Goal: Information Seeking & Learning: Learn about a topic

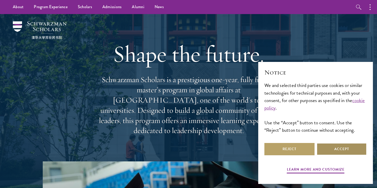
click at [330, 146] on button "Accept" at bounding box center [342, 149] width 50 height 12
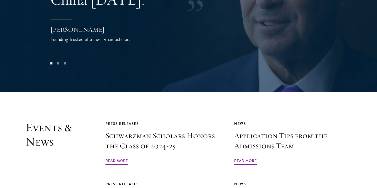
scroll to position [1194, 0]
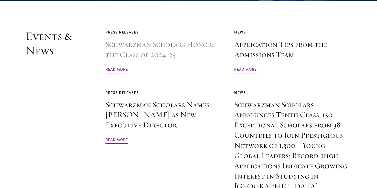
click at [112, 39] on h3 "Schwarzman Scholars Honors the Class of 2024-25" at bounding box center [163, 49] width 117 height 20
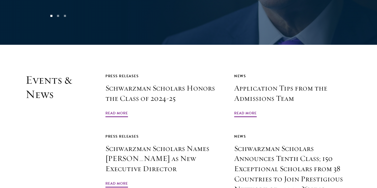
scroll to position [1137, 0]
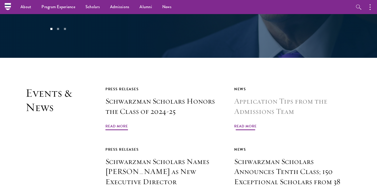
click at [242, 123] on span "Read More" at bounding box center [245, 127] width 23 height 8
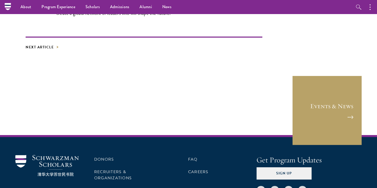
scroll to position [1016, 0]
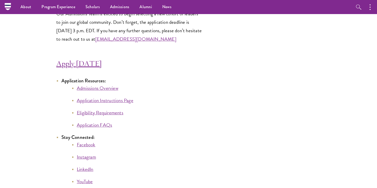
scroll to position [2741, 0]
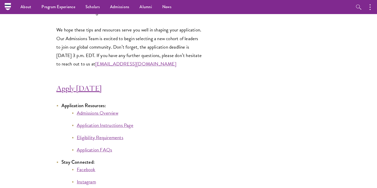
click at [102, 109] on link "Admissions Overview" at bounding box center [97, 112] width 41 height 7
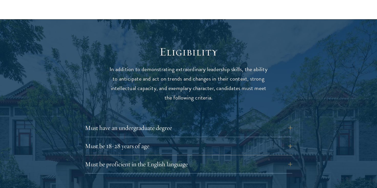
scroll to position [640, 0]
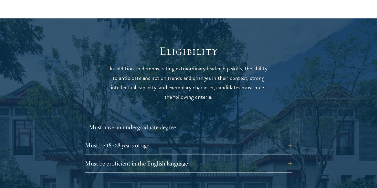
click at [285, 121] on button "Must have an undergraduate degree" at bounding box center [192, 127] width 207 height 12
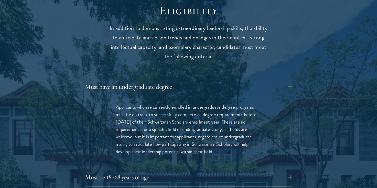
scroll to position [680, 0]
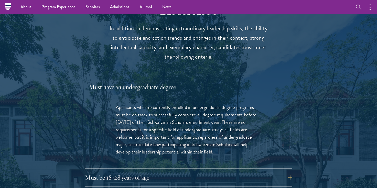
click at [269, 81] on button "Must have an undergraduate degree" at bounding box center [192, 87] width 207 height 12
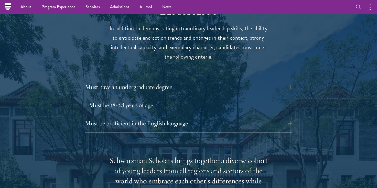
click at [259, 99] on button "Must be 18-28 years of age" at bounding box center [192, 105] width 207 height 12
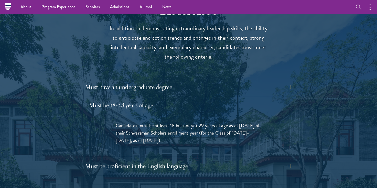
click at [258, 99] on button "Must be 18-28 years of age" at bounding box center [192, 105] width 207 height 12
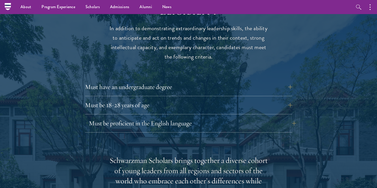
click at [251, 117] on button "Must be proficient in the English language" at bounding box center [192, 123] width 207 height 12
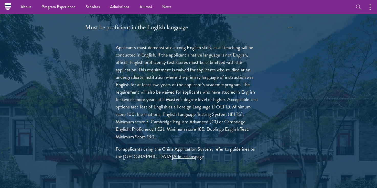
scroll to position [766, 0]
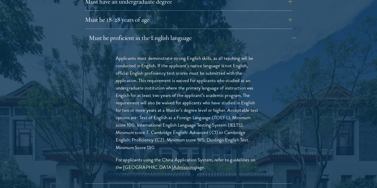
click at [207, 32] on button "Must be proficient in the English language" at bounding box center [192, 38] width 207 height 12
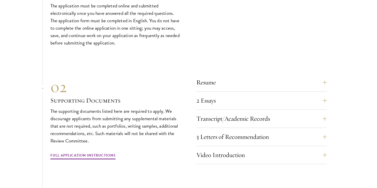
scroll to position [1569, 0]
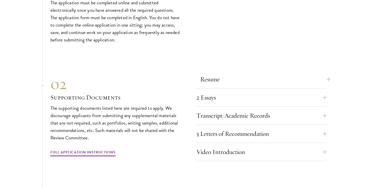
click at [281, 73] on button "Resume" at bounding box center [265, 79] width 131 height 12
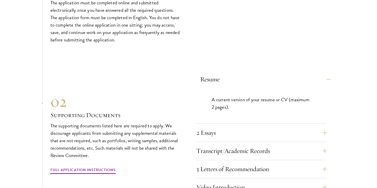
click at [281, 73] on button "Resume" at bounding box center [265, 79] width 131 height 12
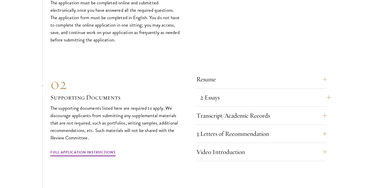
click at [278, 91] on button "2 Essays" at bounding box center [265, 97] width 131 height 12
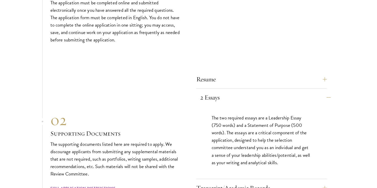
click at [278, 91] on button "2 Essays" at bounding box center [265, 97] width 131 height 12
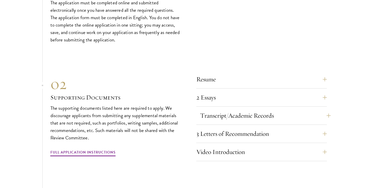
click at [278, 110] on button "Transcript/Academic Records" at bounding box center [265, 116] width 131 height 12
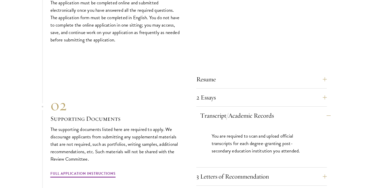
click at [278, 110] on button "Transcript/Academic Records" at bounding box center [265, 116] width 131 height 12
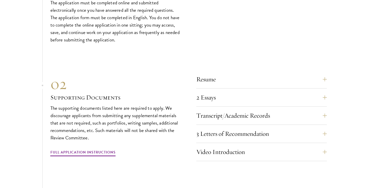
click at [287, 89] on div "Resume A current version of your resume or CV (maximum 2 pages). 2 Essays The t…" at bounding box center [261, 117] width 131 height 88
click at [287, 110] on button "Transcript/Academic Records" at bounding box center [265, 116] width 131 height 12
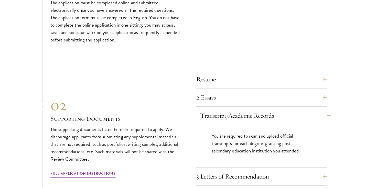
click at [287, 110] on button "Transcript/Academic Records" at bounding box center [265, 116] width 131 height 12
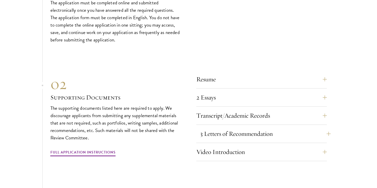
click at [290, 128] on button "3 Letters of Recommendation" at bounding box center [265, 134] width 131 height 12
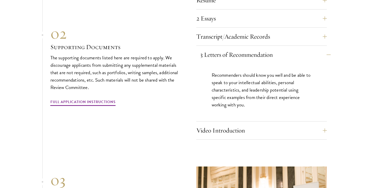
scroll to position [1662, 0]
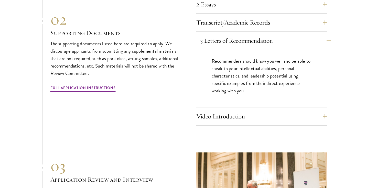
click at [294, 35] on button "3 Letters of Recommendation" at bounding box center [265, 41] width 131 height 12
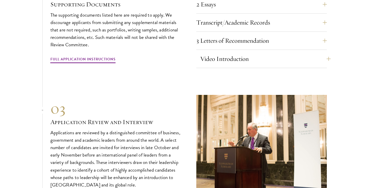
click at [290, 53] on button "Video Introduction" at bounding box center [265, 59] width 131 height 12
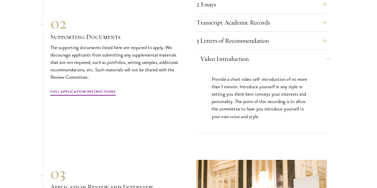
click at [290, 53] on button "Video Introduction" at bounding box center [265, 59] width 131 height 12
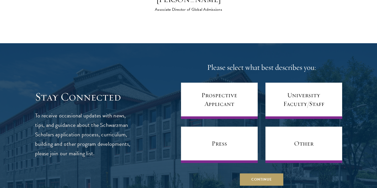
scroll to position [1980, 0]
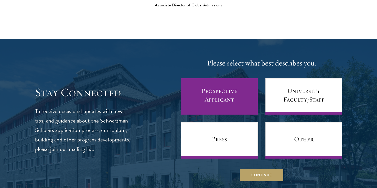
click at [230, 78] on link "Prospective Applicant" at bounding box center [219, 96] width 77 height 36
click at [250, 90] on link "Prospective Applicant" at bounding box center [219, 96] width 77 height 36
click at [242, 87] on link "Prospective Applicant" at bounding box center [219, 96] width 77 height 36
click at [208, 78] on link "Prospective Applicant" at bounding box center [219, 96] width 77 height 36
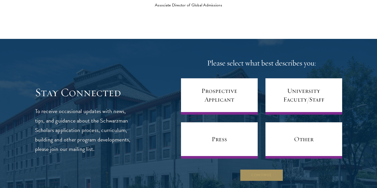
click at [254, 169] on button "Continue" at bounding box center [262, 175] width 44 height 12
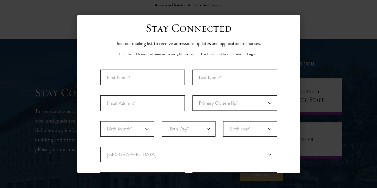
scroll to position [1, 0]
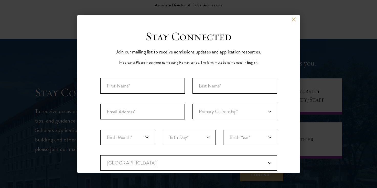
click at [294, 19] on button at bounding box center [294, 19] width 4 height 4
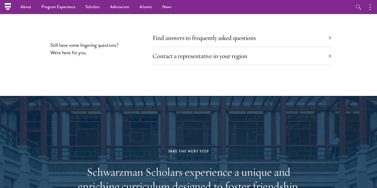
scroll to position [2314, 0]
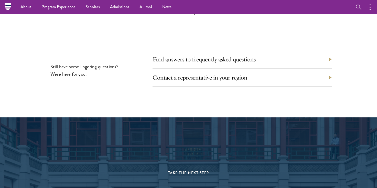
click at [263, 50] on div "Find answers to frequently asked questions" at bounding box center [242, 59] width 179 height 18
click at [328, 50] on div "Find answers to frequently asked questions" at bounding box center [242, 59] width 179 height 18
click at [326, 50] on div "Find answers to frequently asked questions" at bounding box center [242, 59] width 179 height 18
click at [229, 50] on div "Find answers to frequently asked questions" at bounding box center [242, 59] width 179 height 18
click at [235, 55] on link "Find answers to frequently asked questions" at bounding box center [207, 59] width 103 height 8
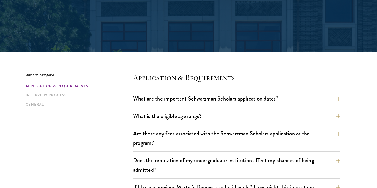
scroll to position [97, 0]
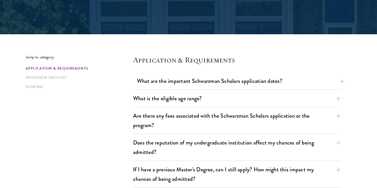
click at [297, 81] on button "What are the important Schwarzman Scholars application dates?" at bounding box center [240, 81] width 207 height 12
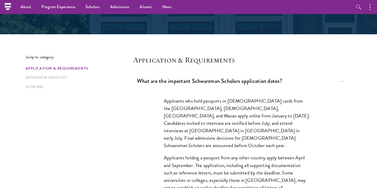
click at [298, 80] on button "What are the important Schwarzman Scholars application dates?" at bounding box center [240, 81] width 207 height 12
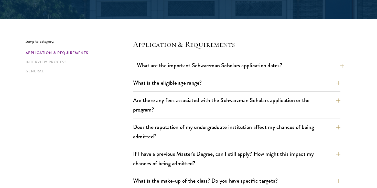
scroll to position [117, 0]
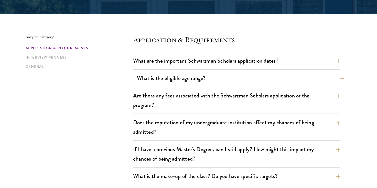
click at [297, 80] on button "What is the eligible age range?" at bounding box center [240, 78] width 207 height 12
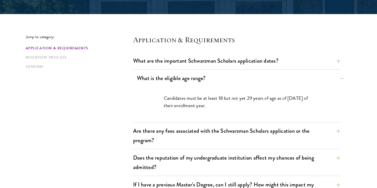
click at [298, 81] on button "What is the eligible age range?" at bounding box center [240, 78] width 207 height 12
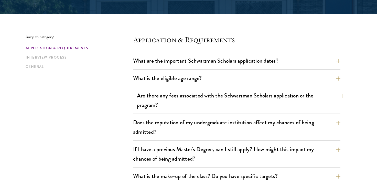
click at [303, 106] on button "Are there any fees associated with the Schwarzman Scholars application or the p…" at bounding box center [240, 100] width 207 height 21
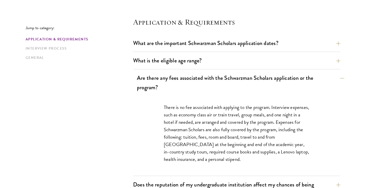
scroll to position [135, 0]
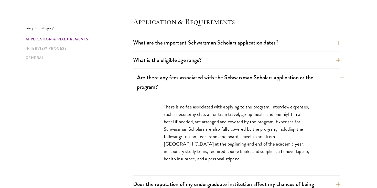
click at [299, 83] on button "Are there any fees associated with the Schwarzman Scholars application or the p…" at bounding box center [240, 82] width 207 height 21
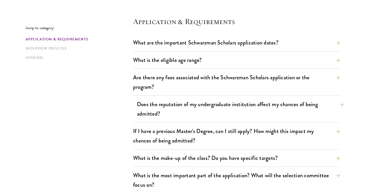
click at [291, 114] on button "Does the reputation of my undergraduate institution affect my chances of being …" at bounding box center [240, 109] width 207 height 21
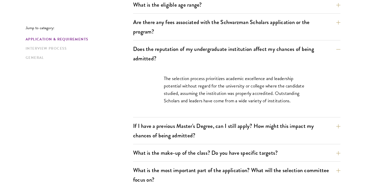
scroll to position [196, 0]
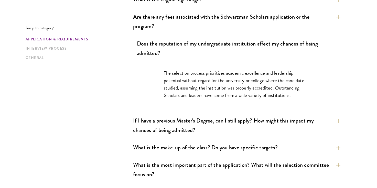
click at [288, 52] on button "Does the reputation of my undergraduate institution affect my chances of being …" at bounding box center [240, 48] width 207 height 21
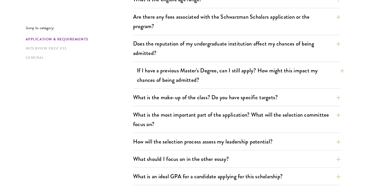
click at [278, 81] on button "If I have a previous Master's Degree, can I still apply? How might this impact …" at bounding box center [240, 75] width 207 height 21
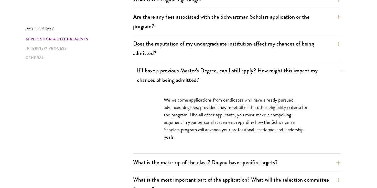
click at [278, 81] on button "If I have a previous Master's Degree, can I still apply? How might this impact …" at bounding box center [240, 75] width 207 height 21
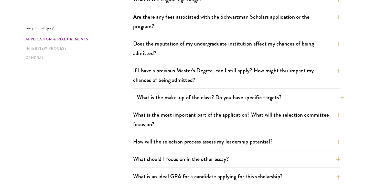
click at [273, 97] on button "What is the make-up of the class? Do you have specific targets?" at bounding box center [240, 98] width 207 height 12
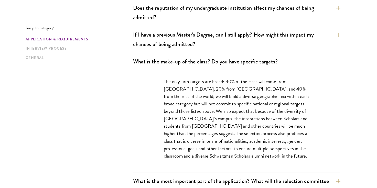
scroll to position [233, 0]
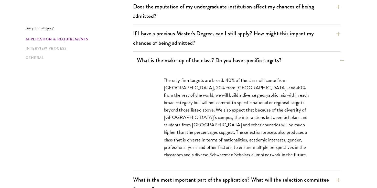
click at [304, 60] on button "What is the make-up of the class? Do you have specific targets?" at bounding box center [240, 61] width 207 height 12
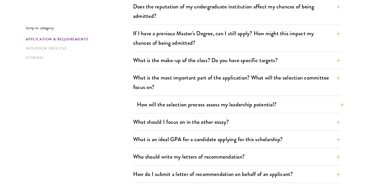
scroll to position [242, 0]
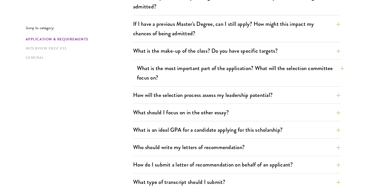
click at [266, 79] on button "What is the most important part of the application? What will the selection com…" at bounding box center [240, 72] width 207 height 21
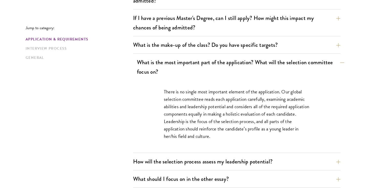
scroll to position [248, 0]
click at [266, 77] on button "What is the most important part of the application? What will the selection com…" at bounding box center [240, 67] width 207 height 21
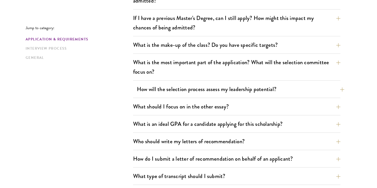
click at [268, 94] on button "How will the selection process assess my leadership potential?" at bounding box center [240, 89] width 207 height 12
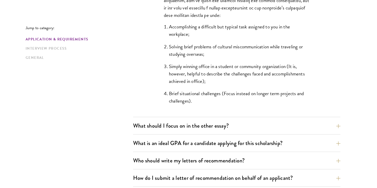
scroll to position [499, 0]
click at [266, 128] on button "What should I focus on in the other essay?" at bounding box center [240, 126] width 207 height 12
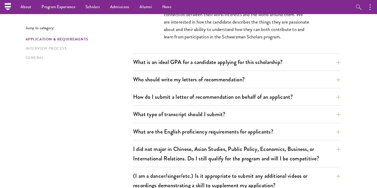
scroll to position [333, 0]
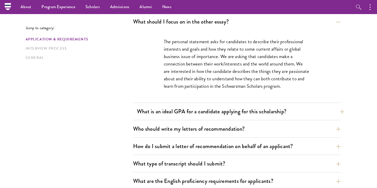
click at [316, 113] on button "What is an ideal GPA for a candidate applying for this scholarship?" at bounding box center [240, 112] width 207 height 12
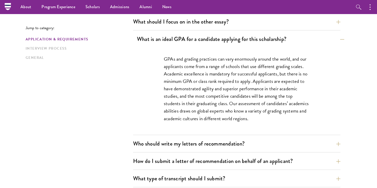
click at [307, 40] on button "What is an ideal GPA for a candidate applying for this scholarship?" at bounding box center [240, 39] width 207 height 12
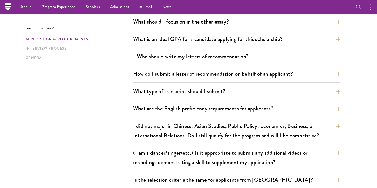
click at [291, 55] on button "Who should write my letters of recommendation?" at bounding box center [240, 57] width 207 height 12
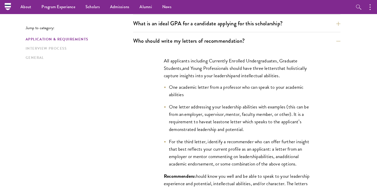
scroll to position [334, 0]
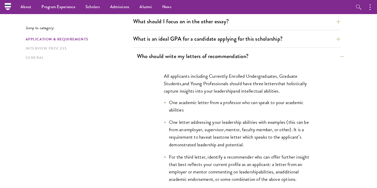
click at [292, 54] on button "Who should write my letters of recommendation?" at bounding box center [240, 56] width 207 height 12
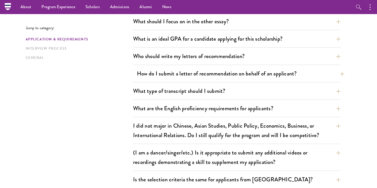
click at [291, 70] on button "How do I submit a letter of recommendation on behalf of an applicant?" at bounding box center [240, 74] width 207 height 12
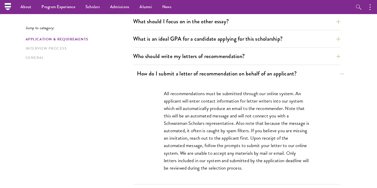
click at [291, 70] on button "How do I submit a letter of recommendation on behalf of an applicant?" at bounding box center [240, 74] width 207 height 12
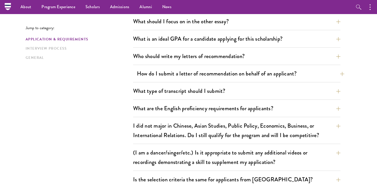
click at [291, 70] on button "How do I submit a letter of recommendation on behalf of an applicant?" at bounding box center [240, 74] width 207 height 12
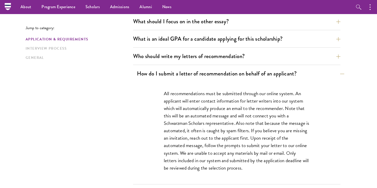
click at [289, 72] on button "How do I submit a letter of recommendation on behalf of an applicant?" at bounding box center [240, 74] width 207 height 12
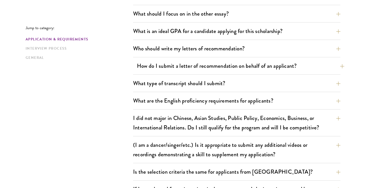
scroll to position [343, 0]
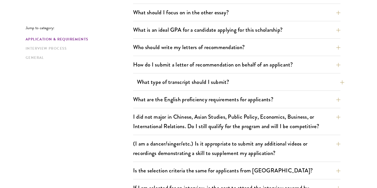
click at [288, 82] on button "What type of transcript should I submit?" at bounding box center [240, 82] width 207 height 12
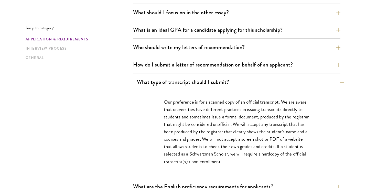
click at [288, 82] on button "What type of transcript should I submit?" at bounding box center [240, 82] width 207 height 12
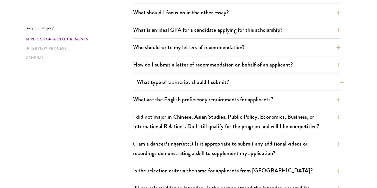
scroll to position [344, 0]
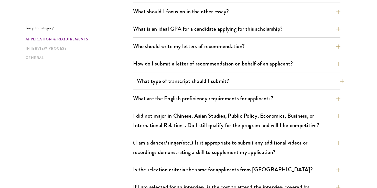
click at [288, 82] on button "What type of transcript should I submit?" at bounding box center [240, 81] width 207 height 12
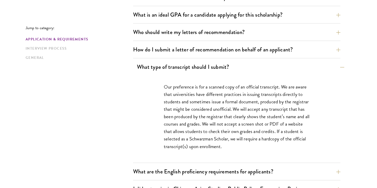
scroll to position [358, 0]
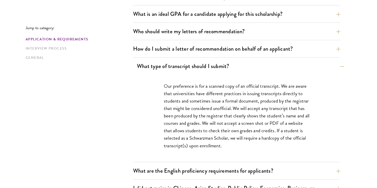
click at [296, 70] on button "What type of transcript should I submit?" at bounding box center [240, 66] width 207 height 12
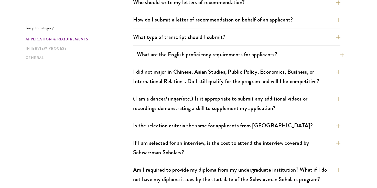
scroll to position [389, 0]
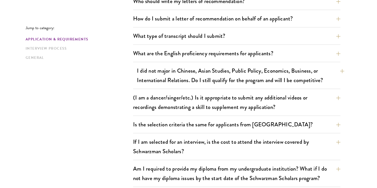
click at [298, 75] on button "I did not major in Chinese, Asian Studies, Public Policy, Economics, Business, …" at bounding box center [240, 75] width 207 height 21
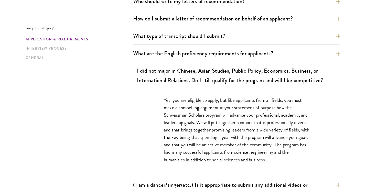
click at [298, 75] on button "I did not major in Chinese, Asian Studies, Public Policy, Economics, Business, …" at bounding box center [240, 75] width 207 height 21
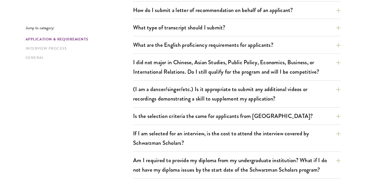
scroll to position [398, 0]
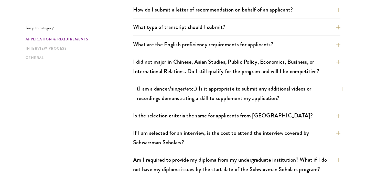
click at [294, 91] on button "(I am a dancer/singer/etc.) Is it appropriate to submit any additional videos o…" at bounding box center [240, 93] width 207 height 21
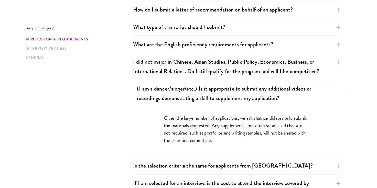
click at [295, 93] on button "(I am a dancer/singer/etc.) Is it appropriate to submit any additional videos o…" at bounding box center [240, 93] width 207 height 21
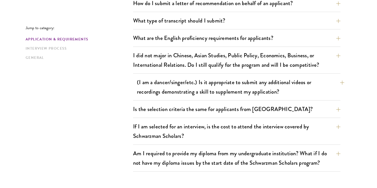
scroll to position [408, 0]
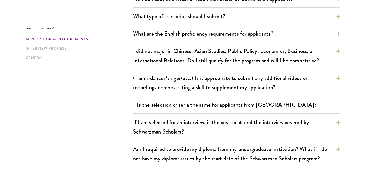
click at [292, 102] on button "Is the selection criteria the same for applicants from [GEOGRAPHIC_DATA]?" at bounding box center [240, 105] width 207 height 12
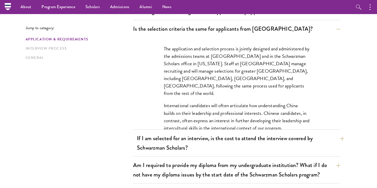
scroll to position [463, 0]
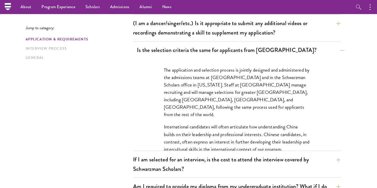
click at [278, 55] on button "Is the selection criteria the same for applicants from [GEOGRAPHIC_DATA]?" at bounding box center [240, 50] width 207 height 12
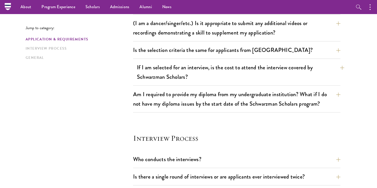
click at [278, 74] on button "If I am selected for an interview, is the cost to attend the interview covered …" at bounding box center [240, 72] width 207 height 21
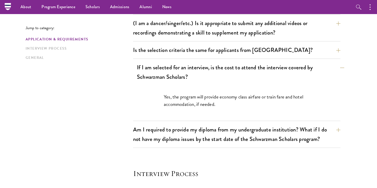
click at [278, 74] on button "If I am selected for an interview, is the cost to attend the interview covered …" at bounding box center [240, 72] width 207 height 21
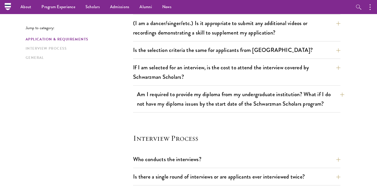
click at [289, 98] on button "Am I required to provide my diploma from my undergraduate institution? What if …" at bounding box center [240, 99] width 207 height 21
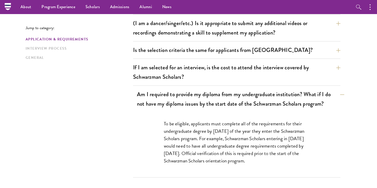
click at [289, 98] on button "Am I required to provide my diploma from my undergraduate institution? What if …" at bounding box center [240, 99] width 207 height 21
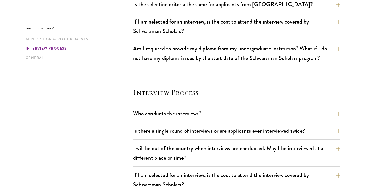
scroll to position [569, 0]
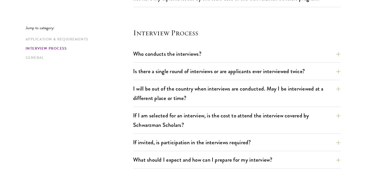
click at [273, 60] on div "Who conducts the interviews? Interview panelists are distinguished senior figur…" at bounding box center [236, 55] width 207 height 15
click at [276, 58] on button "Who conducts the interviews?" at bounding box center [240, 54] width 207 height 12
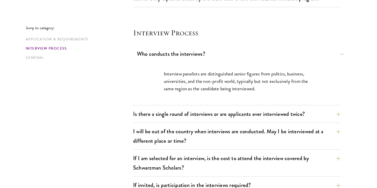
click at [257, 55] on button "Who conducts the interviews?" at bounding box center [240, 54] width 207 height 12
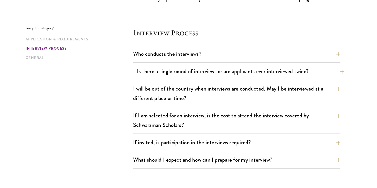
click at [255, 67] on button "Is there a single round of interviews or are applicants ever interviewed twice?" at bounding box center [240, 72] width 207 height 12
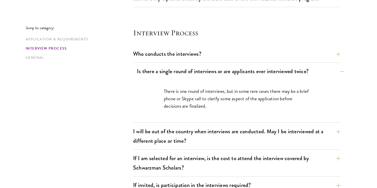
click at [255, 67] on button "Is there a single round of interviews or are applicants ever interviewed twice?" at bounding box center [240, 72] width 207 height 12
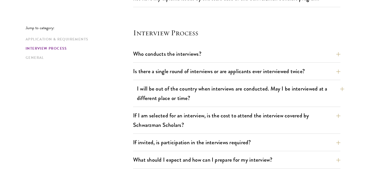
click at [252, 91] on button "I will be out of the country when interviews are conducted. May I be interviewe…" at bounding box center [240, 93] width 207 height 21
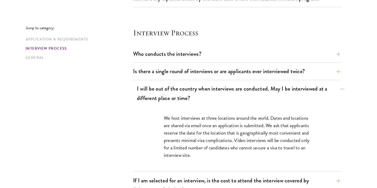
click at [252, 91] on button "I will be out of the country when interviews are conducted. May I be interviewe…" at bounding box center [240, 93] width 207 height 21
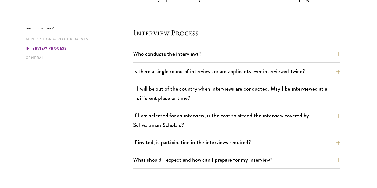
click at [252, 91] on button "I will be out of the country when interviews are conducted. May I be interviewe…" at bounding box center [240, 93] width 207 height 21
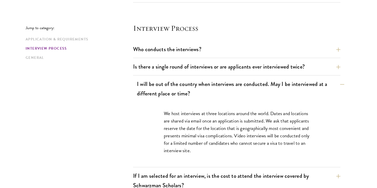
scroll to position [576, 0]
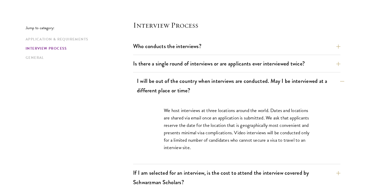
click at [248, 81] on button "I will be out of the country when interviews are conducted. May I be interviewe…" at bounding box center [240, 85] width 207 height 21
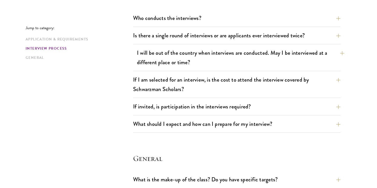
scroll to position [606, 0]
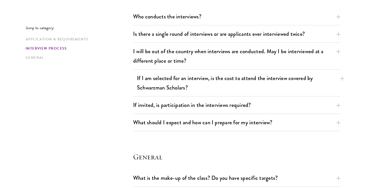
click at [243, 93] on button "If I am selected for an interview, is the cost to attend the interview covered …" at bounding box center [240, 82] width 207 height 21
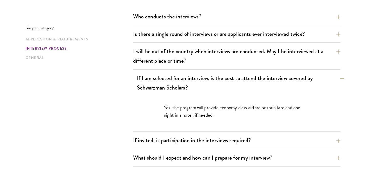
click at [243, 93] on button "If I am selected for an interview, is the cost to attend the interview covered …" at bounding box center [240, 82] width 207 height 21
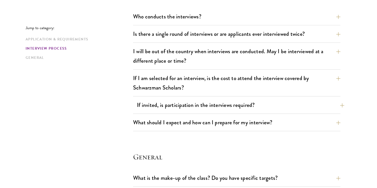
click at [245, 109] on button "If invited, is participation in the interviews required?" at bounding box center [240, 105] width 207 height 12
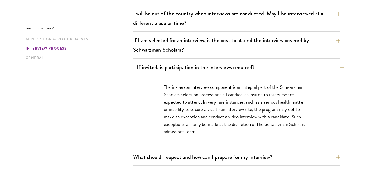
scroll to position [656, 0]
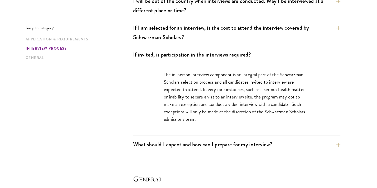
click at [258, 61] on div "If invited, is participation in the interviews required? The in-person intervie…" at bounding box center [236, 92] width 207 height 87
click at [259, 51] on button "If invited, is participation in the interviews required?" at bounding box center [240, 55] width 207 height 12
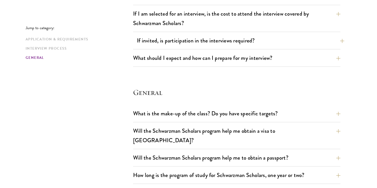
scroll to position [675, 0]
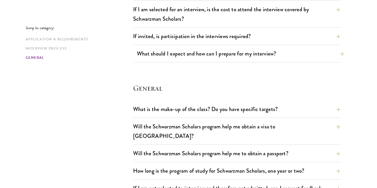
click at [259, 51] on button "What should I expect and how can I prepare for my interview?" at bounding box center [240, 54] width 207 height 12
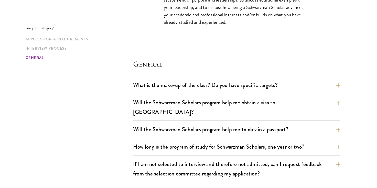
scroll to position [1044, 0]
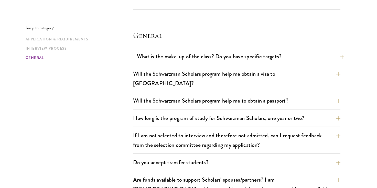
click at [295, 51] on button "What is the make-up of the class? Do you have specific targets?" at bounding box center [240, 57] width 207 height 12
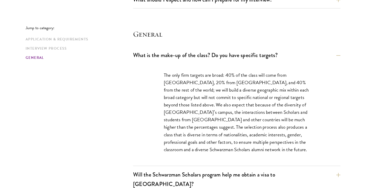
scroll to position [647, 0]
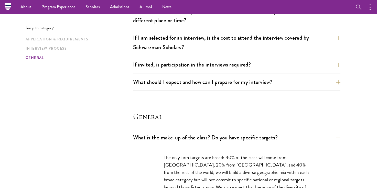
click at [301, 133] on button "What is the make-up of the class? Do you have specific targets?" at bounding box center [240, 138] width 207 height 12
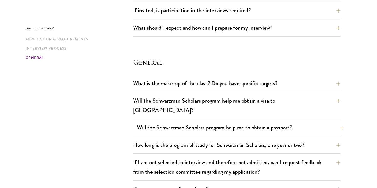
scroll to position [702, 0]
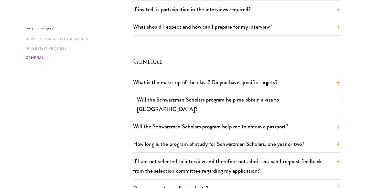
click at [303, 105] on button "Will the Schwarzman Scholars program help me obtain a visa to [GEOGRAPHIC_DATA]?" at bounding box center [240, 104] width 207 height 21
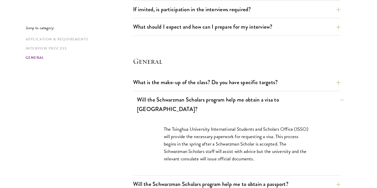
click at [303, 104] on button "Will the Schwarzman Scholars program help me obtain a visa to [GEOGRAPHIC_DATA]?" at bounding box center [240, 104] width 207 height 21
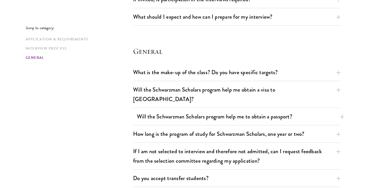
scroll to position [712, 0]
click at [304, 111] on button "Will the Schwarzman Scholars program help me to obtain a passport?" at bounding box center [240, 117] width 207 height 12
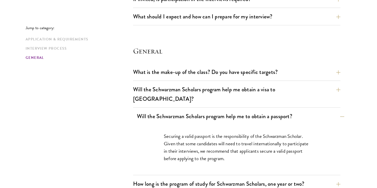
click at [304, 111] on button "Will the Schwarzman Scholars program help me to obtain a passport?" at bounding box center [240, 117] width 207 height 12
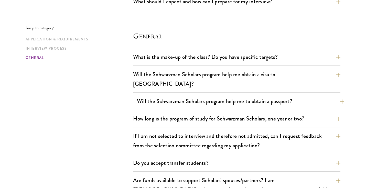
scroll to position [729, 0]
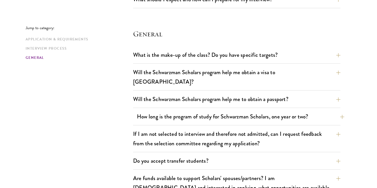
click at [304, 111] on button "How long is the program of study for Schwarzman Scholars, one year or two?" at bounding box center [240, 117] width 207 height 12
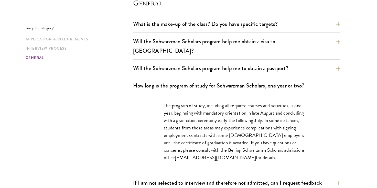
scroll to position [760, 0]
click at [315, 80] on button "How long is the program of study for Schwarzman Scholars, one year or two?" at bounding box center [240, 86] width 207 height 12
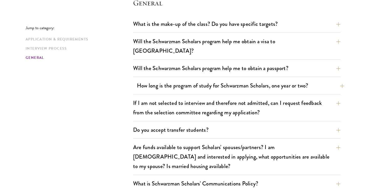
click at [260, 80] on button "How long is the program of study for Schwarzman Scholars, one year or two?" at bounding box center [240, 86] width 207 height 12
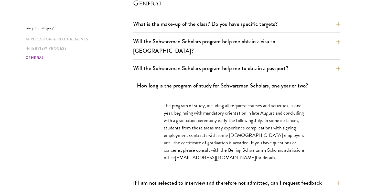
click at [260, 80] on button "How long is the program of study for Schwarzman Scholars, one year or two?" at bounding box center [240, 86] width 207 height 12
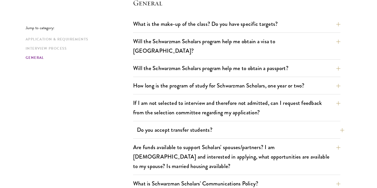
click at [251, 124] on button "Do you accept transfer students?" at bounding box center [240, 130] width 207 height 12
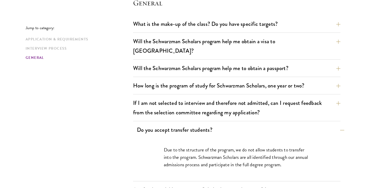
click at [251, 124] on button "Do you accept transfer students?" at bounding box center [240, 130] width 207 height 12
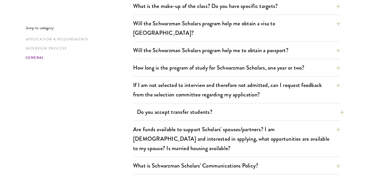
scroll to position [779, 0]
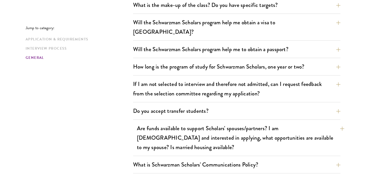
click at [246, 123] on button "Are funds available to support Scholars' spouses/partners? I am [DEMOGRAPHIC_DA…" at bounding box center [240, 138] width 207 height 30
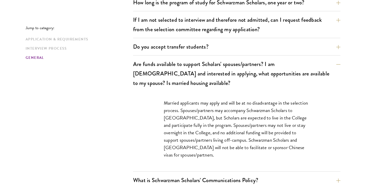
scroll to position [844, 0]
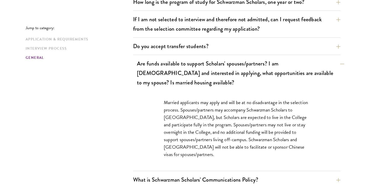
click at [245, 61] on button "Are funds available to support Scholars' spouses/partners? I am [DEMOGRAPHIC_DA…" at bounding box center [240, 73] width 207 height 30
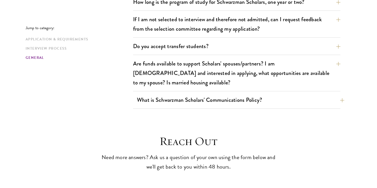
click at [243, 94] on button "What is Schwarzman Scholars' Communications Policy?" at bounding box center [240, 100] width 207 height 12
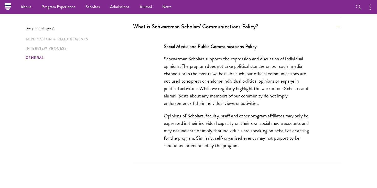
scroll to position [902, 0]
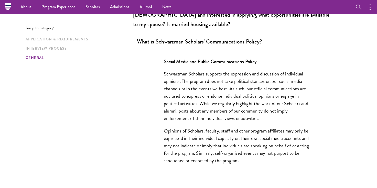
click at [259, 36] on button "What is Schwarzman Scholars' Communications Policy?" at bounding box center [240, 42] width 207 height 12
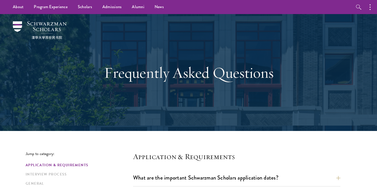
scroll to position [0, 0]
click at [136, 6] on link "Alumni" at bounding box center [138, 7] width 23 height 14
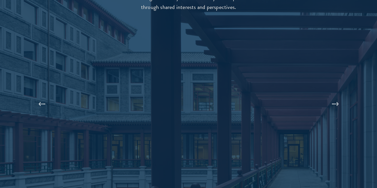
scroll to position [1085, 0]
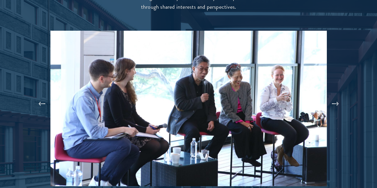
click at [335, 97] on button at bounding box center [335, 104] width 17 height 14
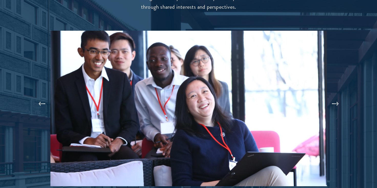
click at [335, 97] on button at bounding box center [335, 104] width 17 height 14
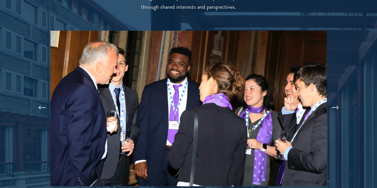
click at [335, 101] on button at bounding box center [335, 108] width 17 height 14
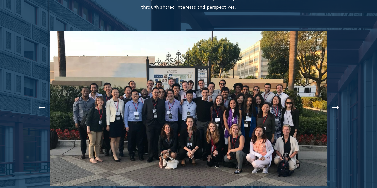
click at [335, 101] on button at bounding box center [335, 108] width 17 height 14
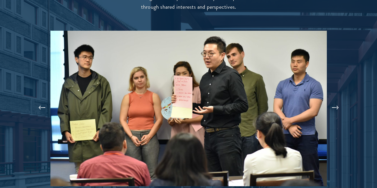
click at [42, 101] on button at bounding box center [42, 108] width 17 height 14
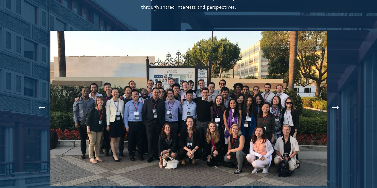
click at [336, 101] on button at bounding box center [335, 108] width 17 height 14
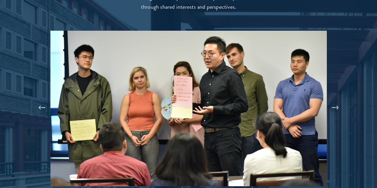
click at [336, 101] on button at bounding box center [335, 108] width 17 height 14
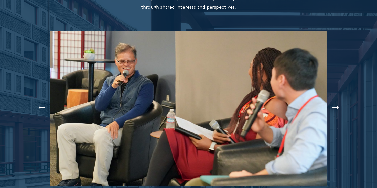
click at [336, 101] on button at bounding box center [335, 108] width 17 height 14
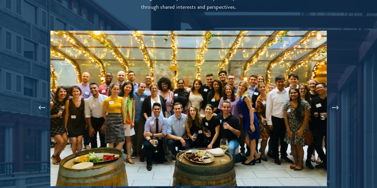
click at [336, 101] on button at bounding box center [335, 108] width 17 height 14
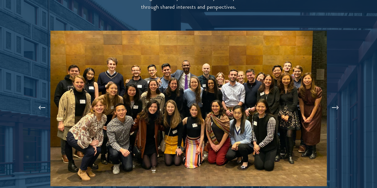
click at [336, 101] on button at bounding box center [335, 108] width 17 height 14
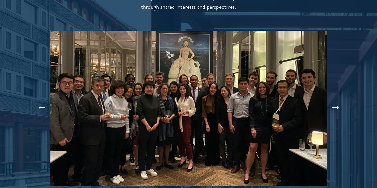
click at [336, 101] on button at bounding box center [335, 108] width 17 height 14
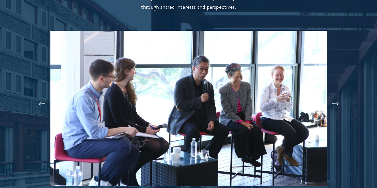
click at [336, 97] on button at bounding box center [335, 104] width 17 height 14
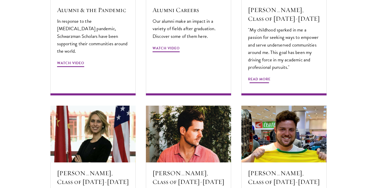
scroll to position [1724, 0]
